Goal: Information Seeking & Learning: Learn about a topic

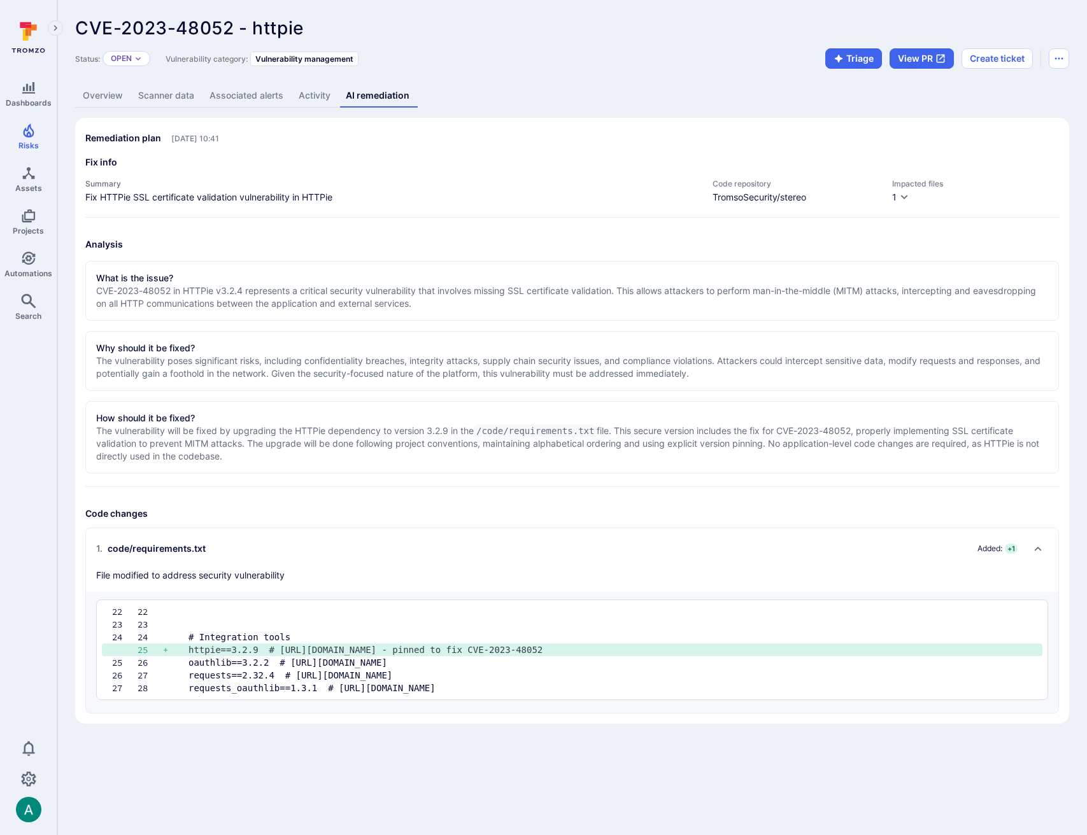
click at [102, 99] on link "Overview" at bounding box center [102, 96] width 55 height 24
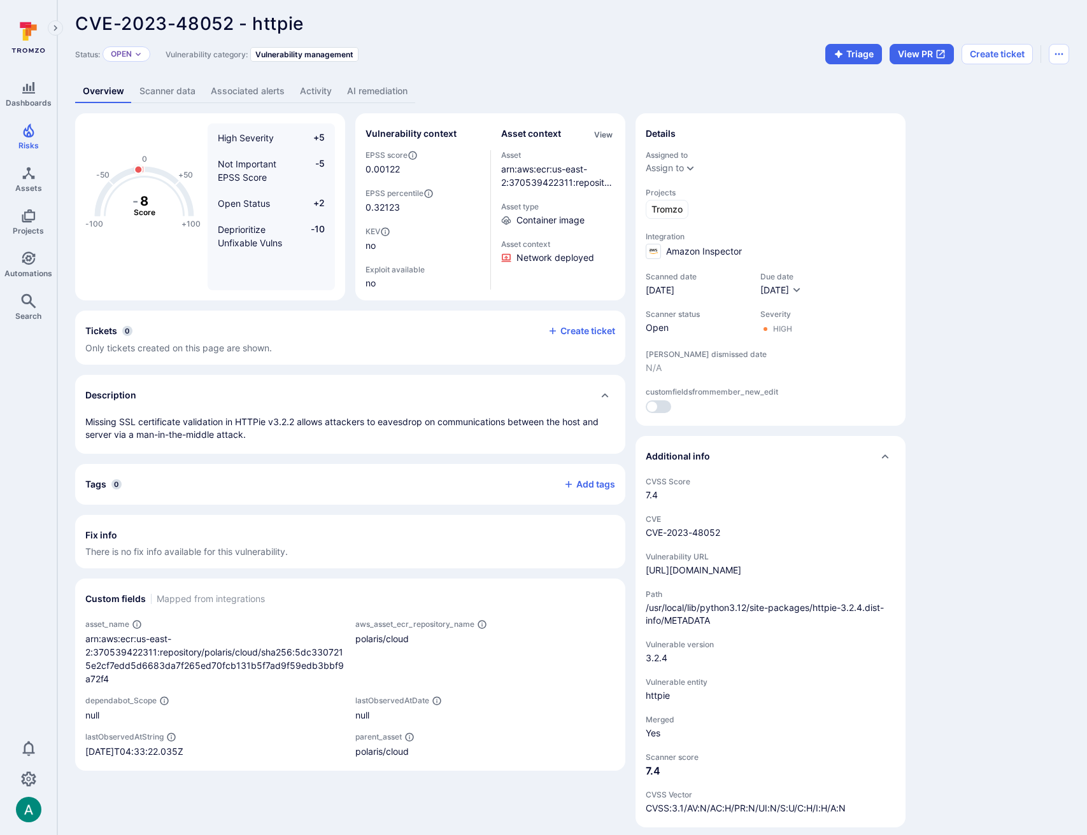
scroll to position [5, 0]
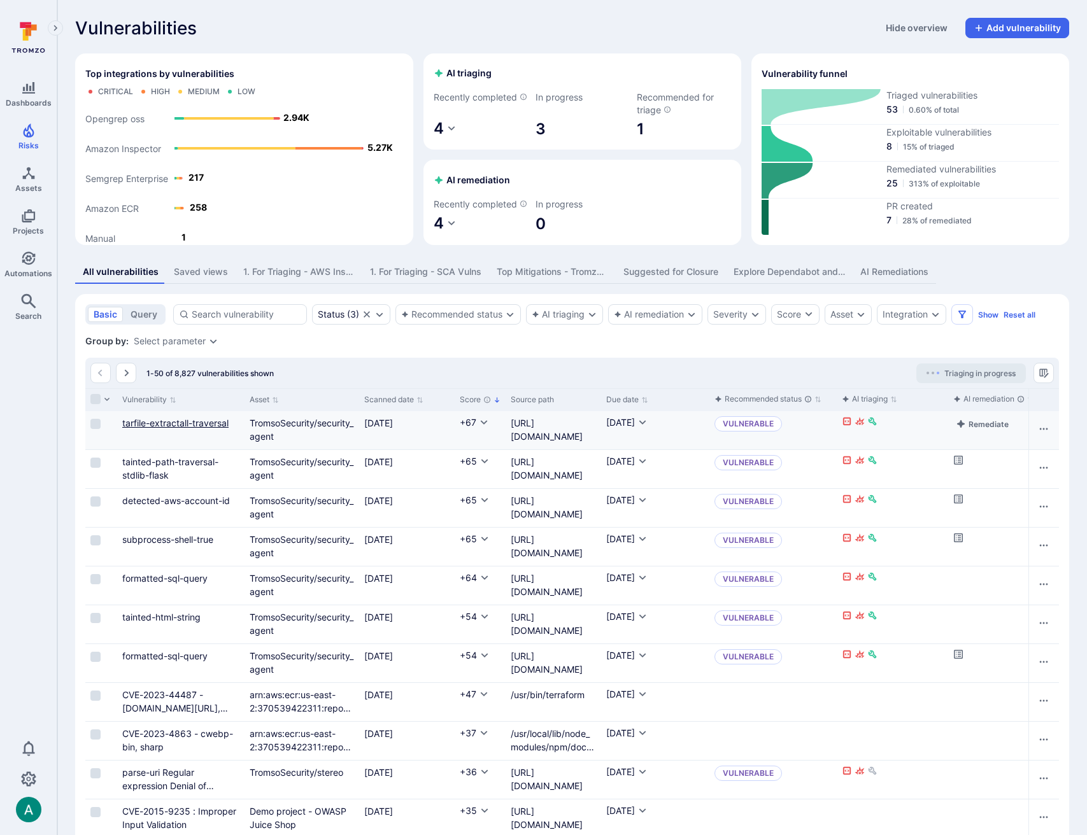
click at [190, 429] on link "tarfile-extractall-traversal" at bounding box center [175, 423] width 106 height 11
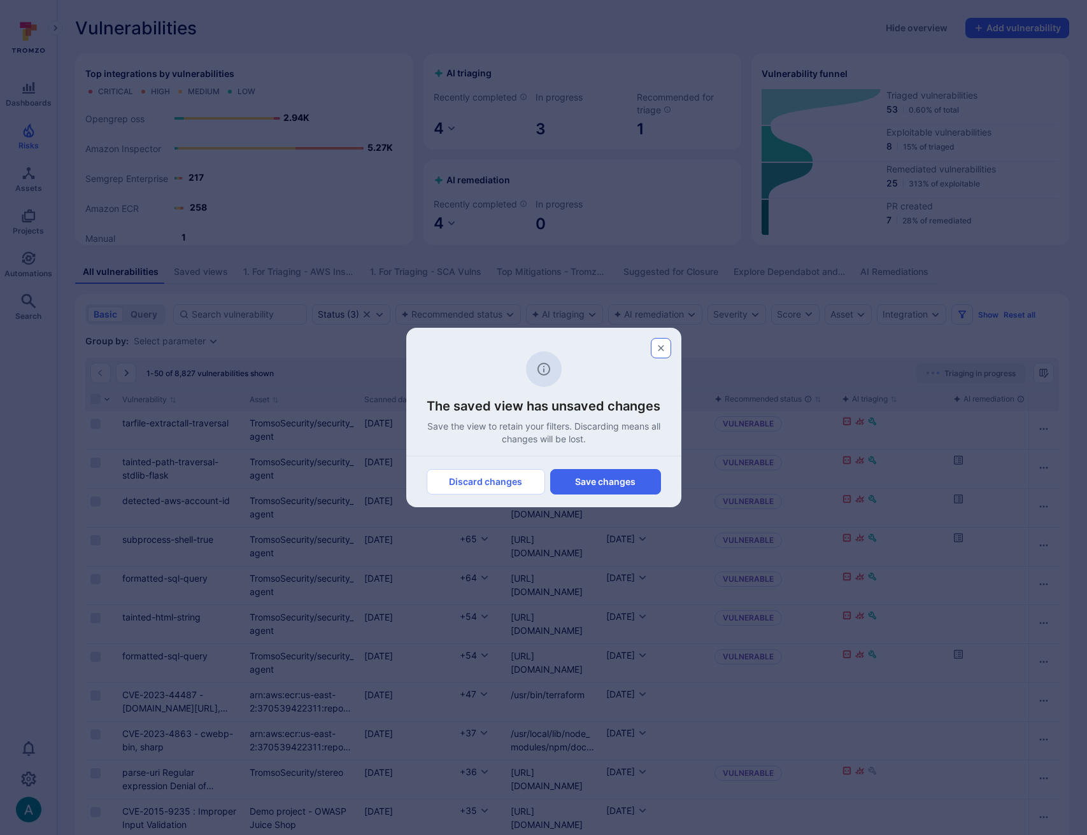
click at [662, 344] on icon "button" at bounding box center [661, 348] width 10 height 10
